Goal: Obtain resource: Download file/media

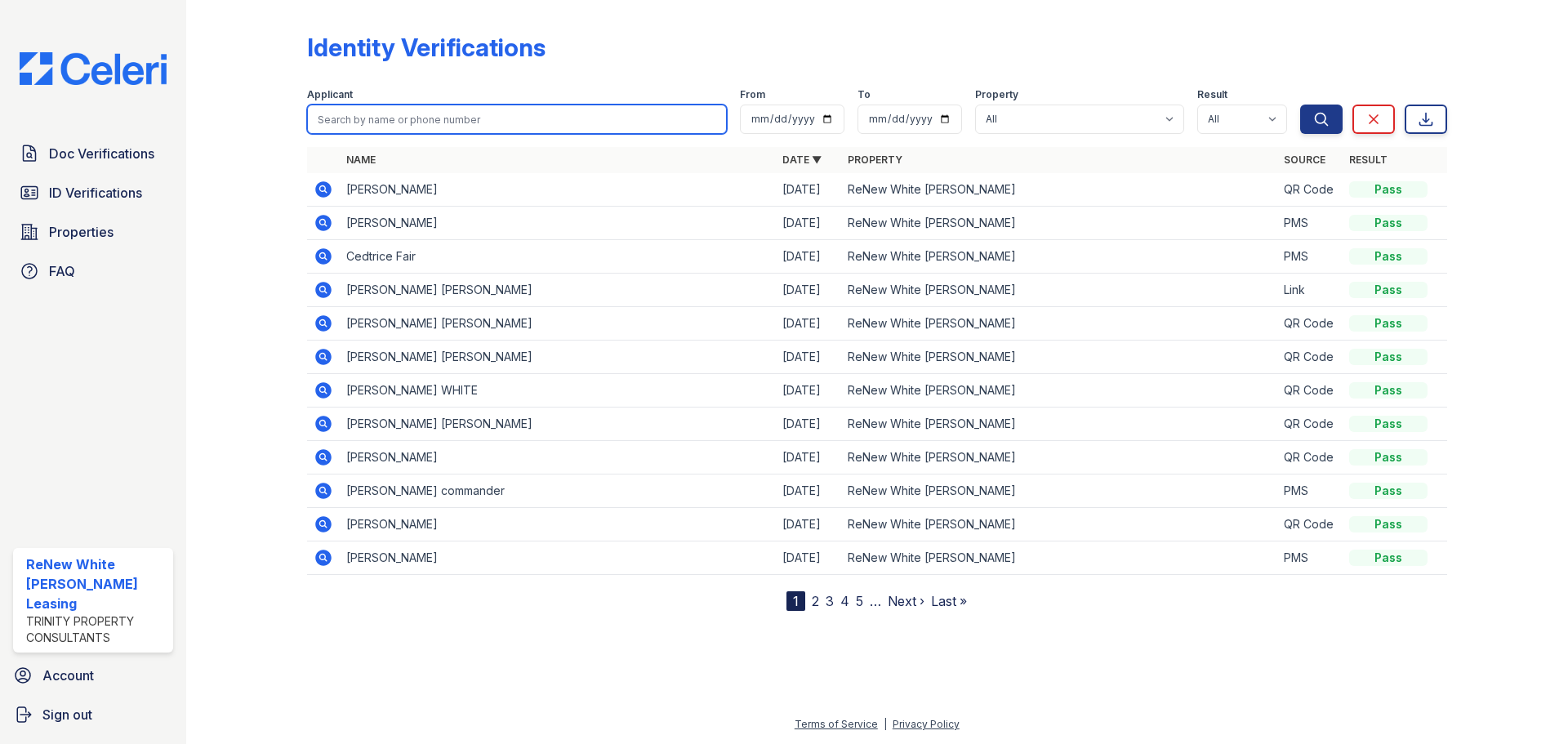
click at [410, 127] on input "search" at bounding box center [517, 119] width 419 height 29
type input "[PERSON_NAME]"
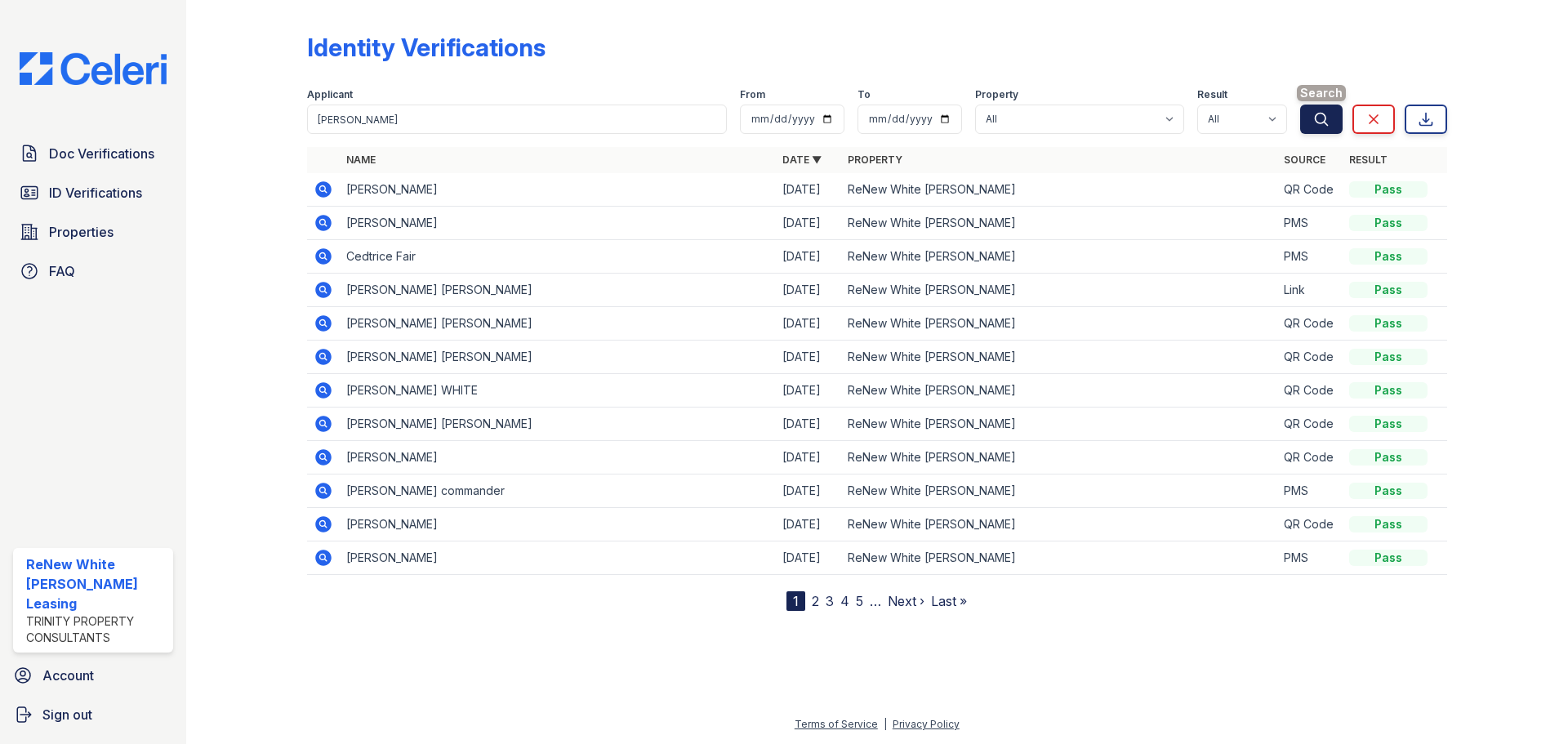
click at [1312, 109] on button "Search" at bounding box center [1322, 119] width 43 height 29
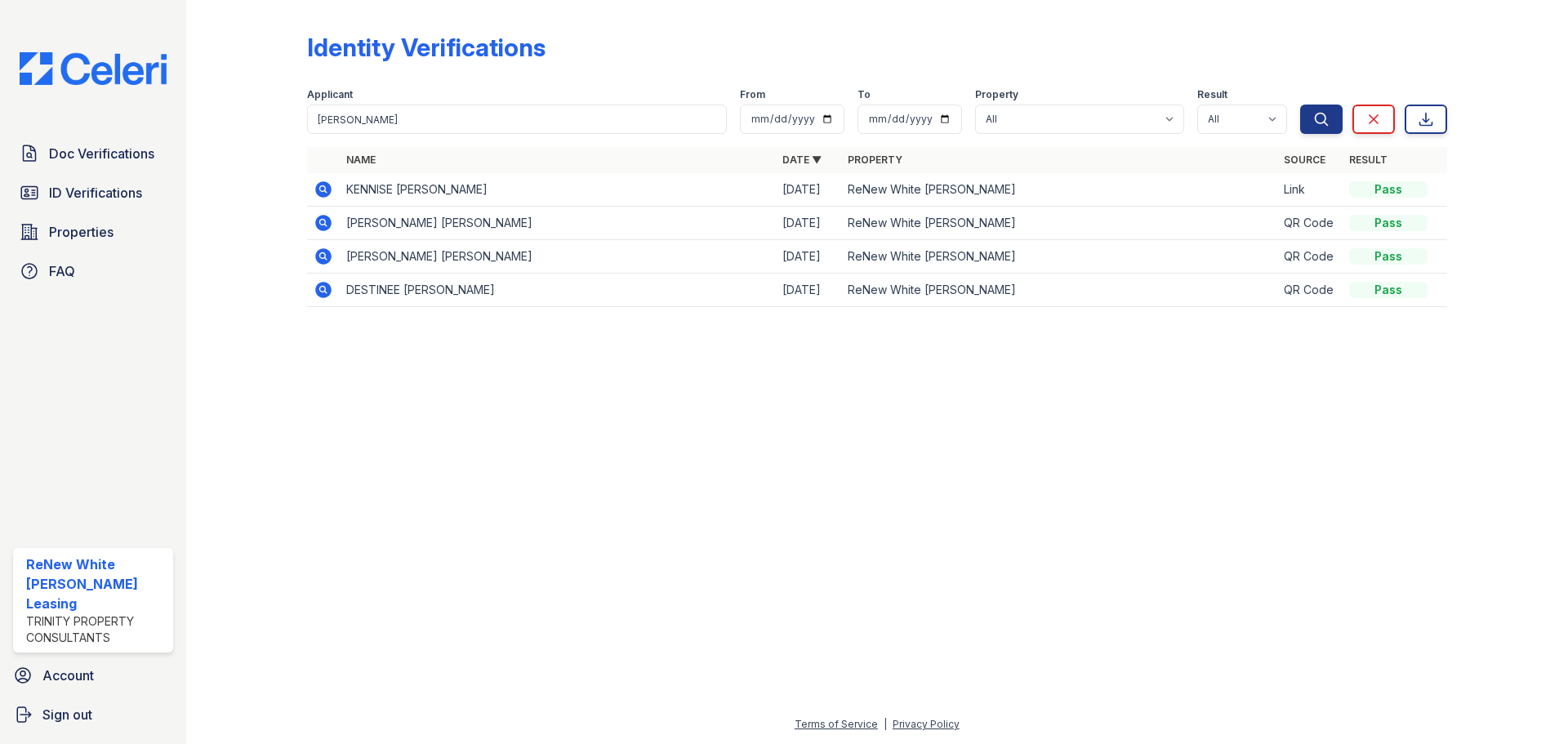
click at [322, 188] on icon at bounding box center [322, 188] width 4 height 4
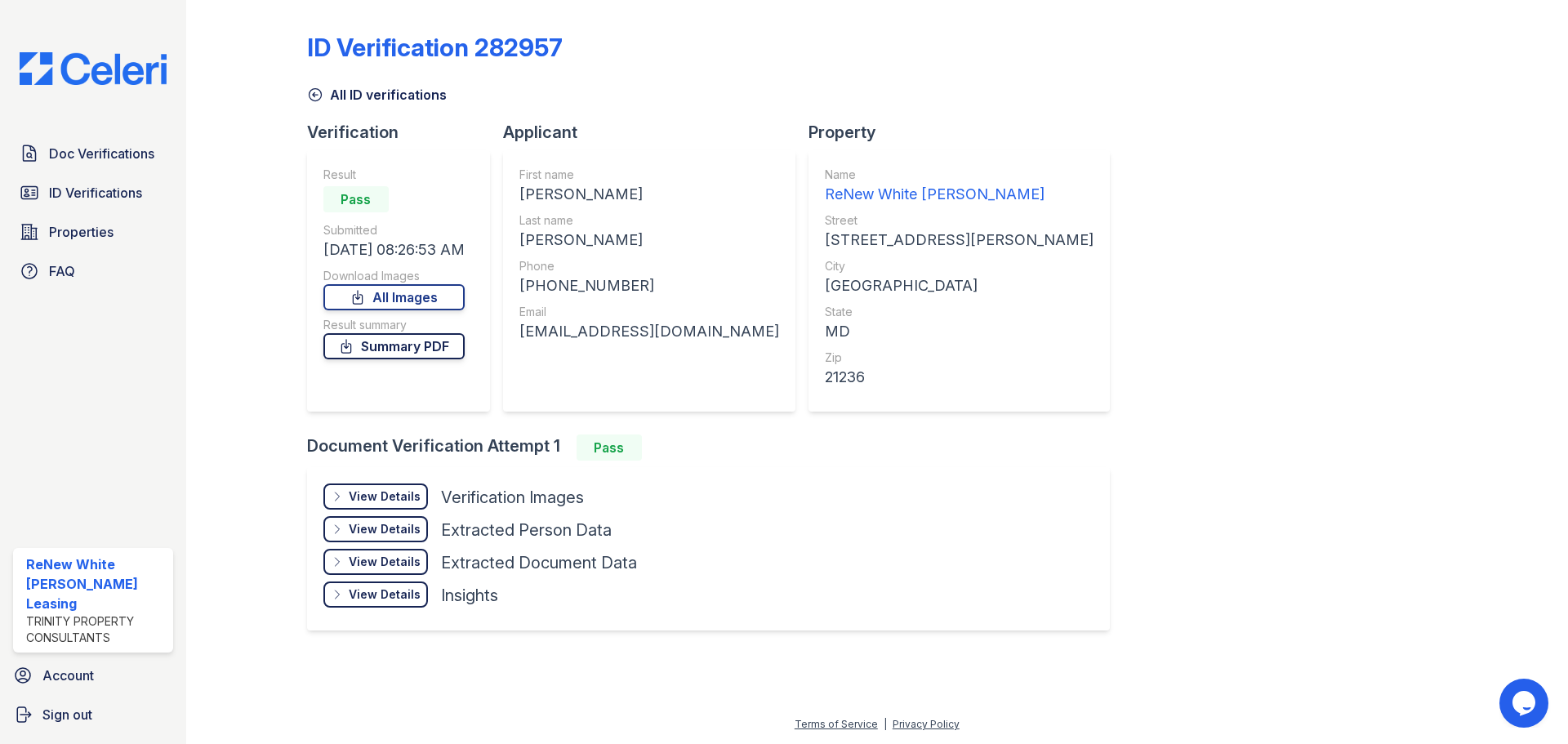
click at [384, 344] on link "Summary PDF" at bounding box center [393, 346] width 141 height 26
